Goal: Task Accomplishment & Management: Manage account settings

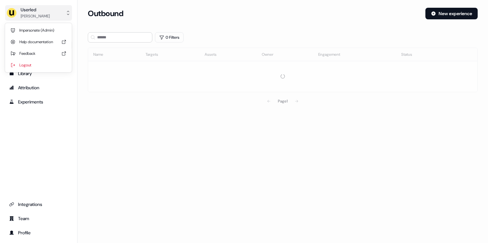
click at [56, 17] on button "Userled [PERSON_NAME]" at bounding box center [38, 12] width 67 height 15
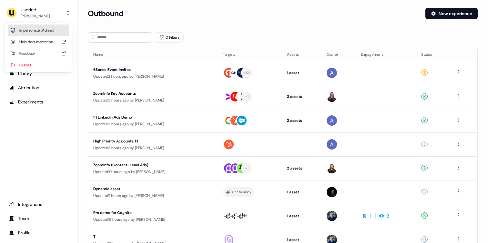
click at [47, 28] on div "Impersonate (Admin)" at bounding box center [38, 31] width 61 height 12
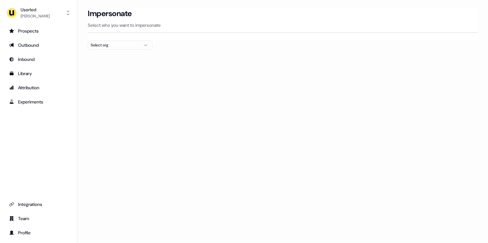
click at [123, 46] on div "Select org" at bounding box center [115, 45] width 48 height 6
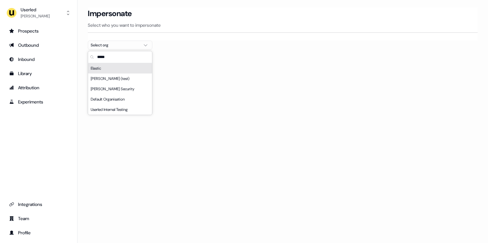
type input "*****"
click at [97, 70] on div "Elastic" at bounding box center [120, 68] width 64 height 10
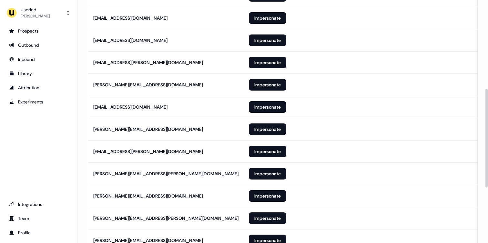
scroll to position [355, 0]
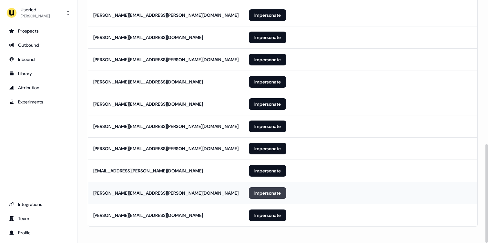
click at [264, 191] on button "Impersonate" at bounding box center [267, 194] width 37 height 12
